Goal: Entertainment & Leisure: Consume media (video, audio)

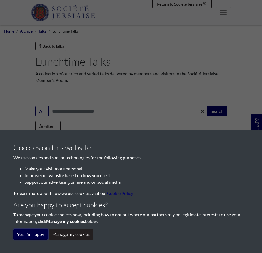
click at [39, 235] on button "Yes, I'm happy" at bounding box center [30, 234] width 34 height 11
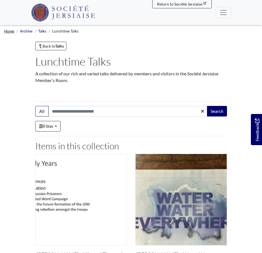
click at [12, 33] on link "Home" at bounding box center [9, 31] width 10 height 4
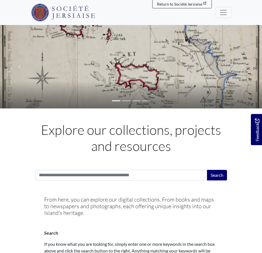
click at [224, 13] on span "Menu" at bounding box center [223, 12] width 8 height 8
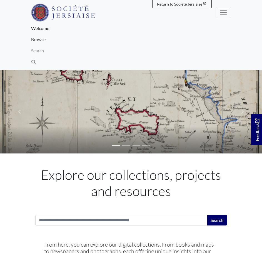
click at [49, 40] on link "Browse" at bounding box center [131, 39] width 200 height 11
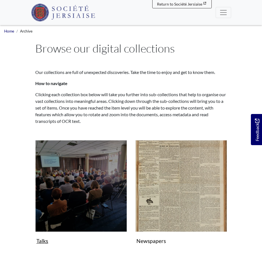
click at [96, 178] on img "Subcollection" at bounding box center [81, 186] width 92 height 92
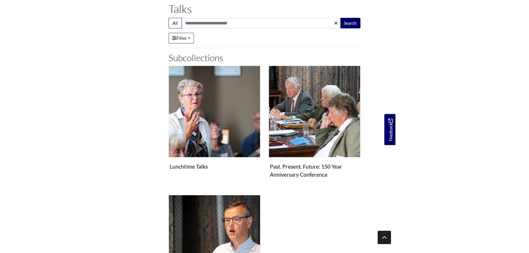
scroll to position [61, 0]
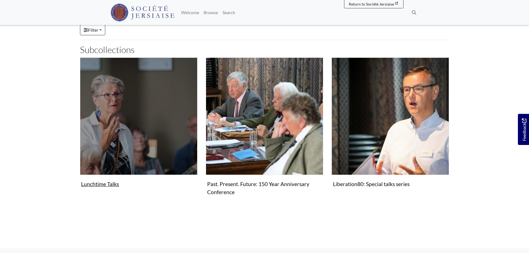
click at [99, 184] on figure "Lunchtime Talks Collection" at bounding box center [138, 123] width 117 height 132
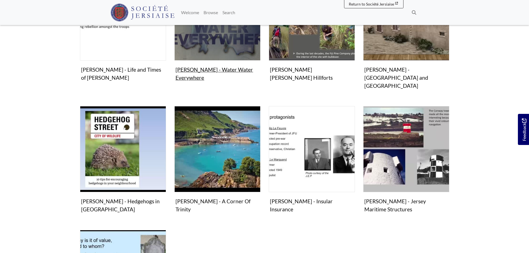
scroll to position [170, 0]
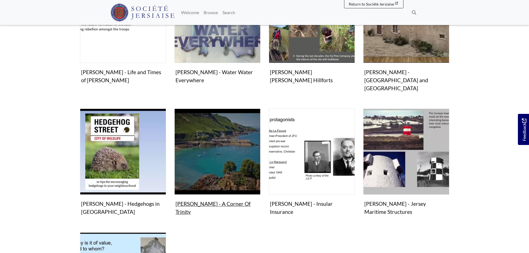
click at [239, 123] on img "Items in this Collection" at bounding box center [217, 152] width 86 height 86
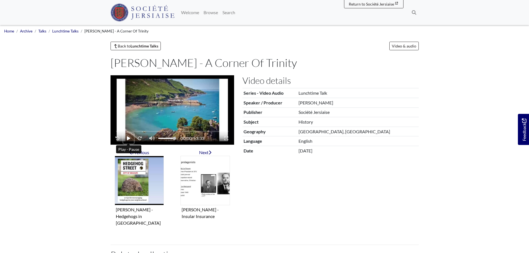
click at [129, 137] on icon "Play - Pause" at bounding box center [128, 138] width 3 height 4
click at [172, 138] on span "Volume" at bounding box center [173, 138] width 3 height 3
click at [9, 28] on li "Home" at bounding box center [9, 31] width 10 height 6
click at [189, 13] on link "Welcome" at bounding box center [190, 12] width 22 height 11
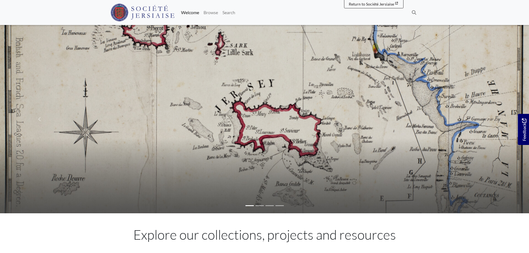
click at [155, 14] on img at bounding box center [143, 13] width 64 height 18
